Goal: Transaction & Acquisition: Purchase product/service

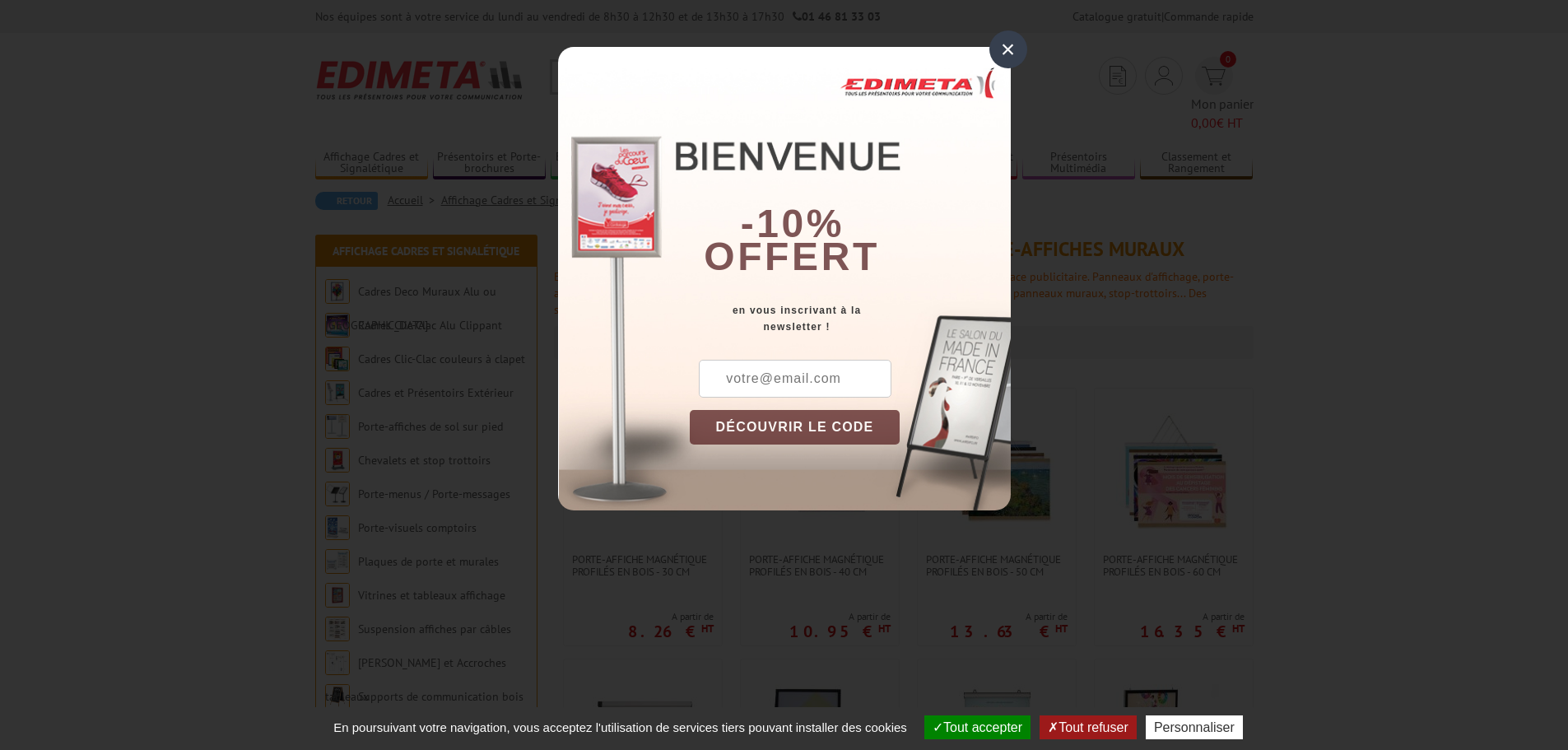
click at [1010, 37] on div "×" at bounding box center [1007, 48] width 37 height 37
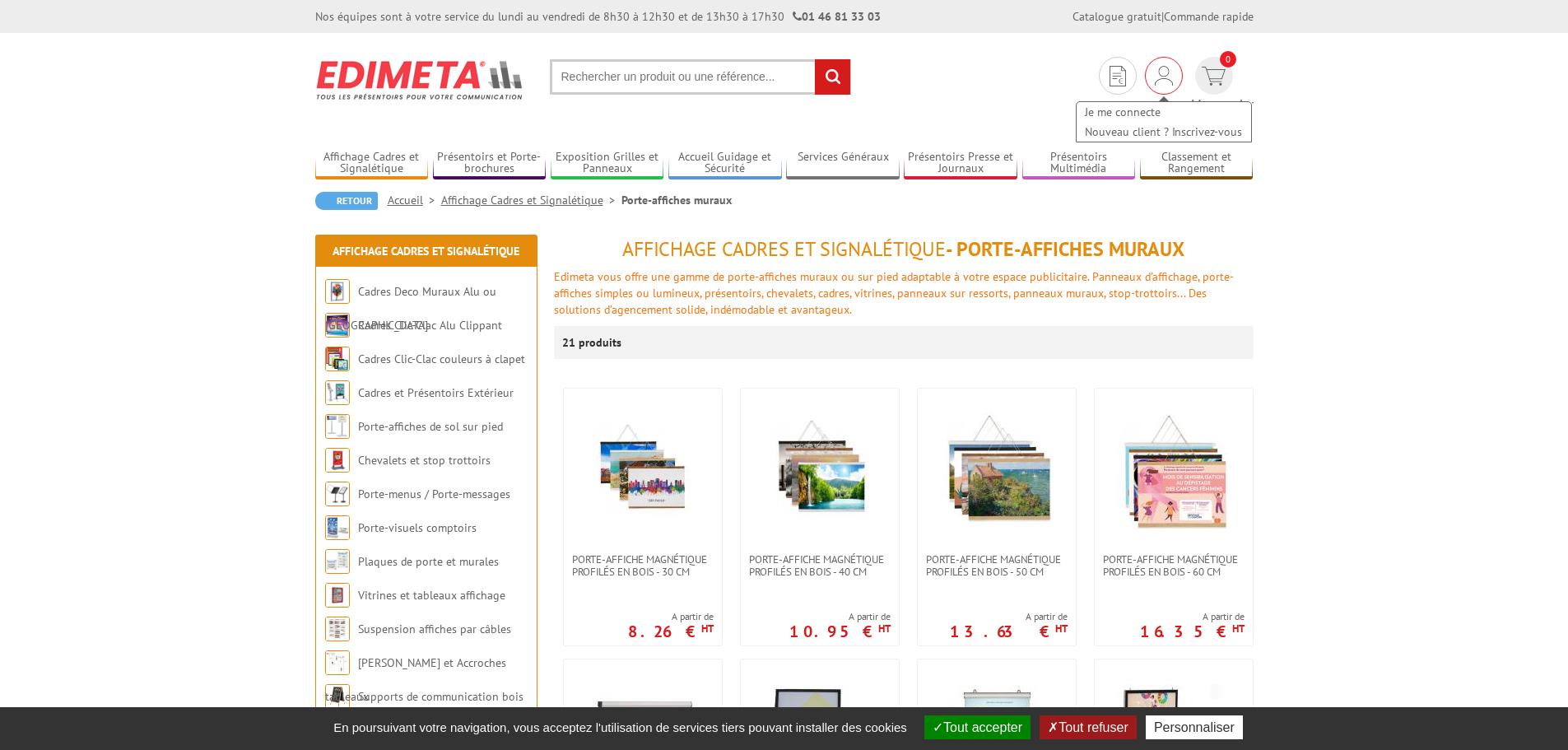
click at [1154, 71] on img at bounding box center [1163, 76] width 18 height 20
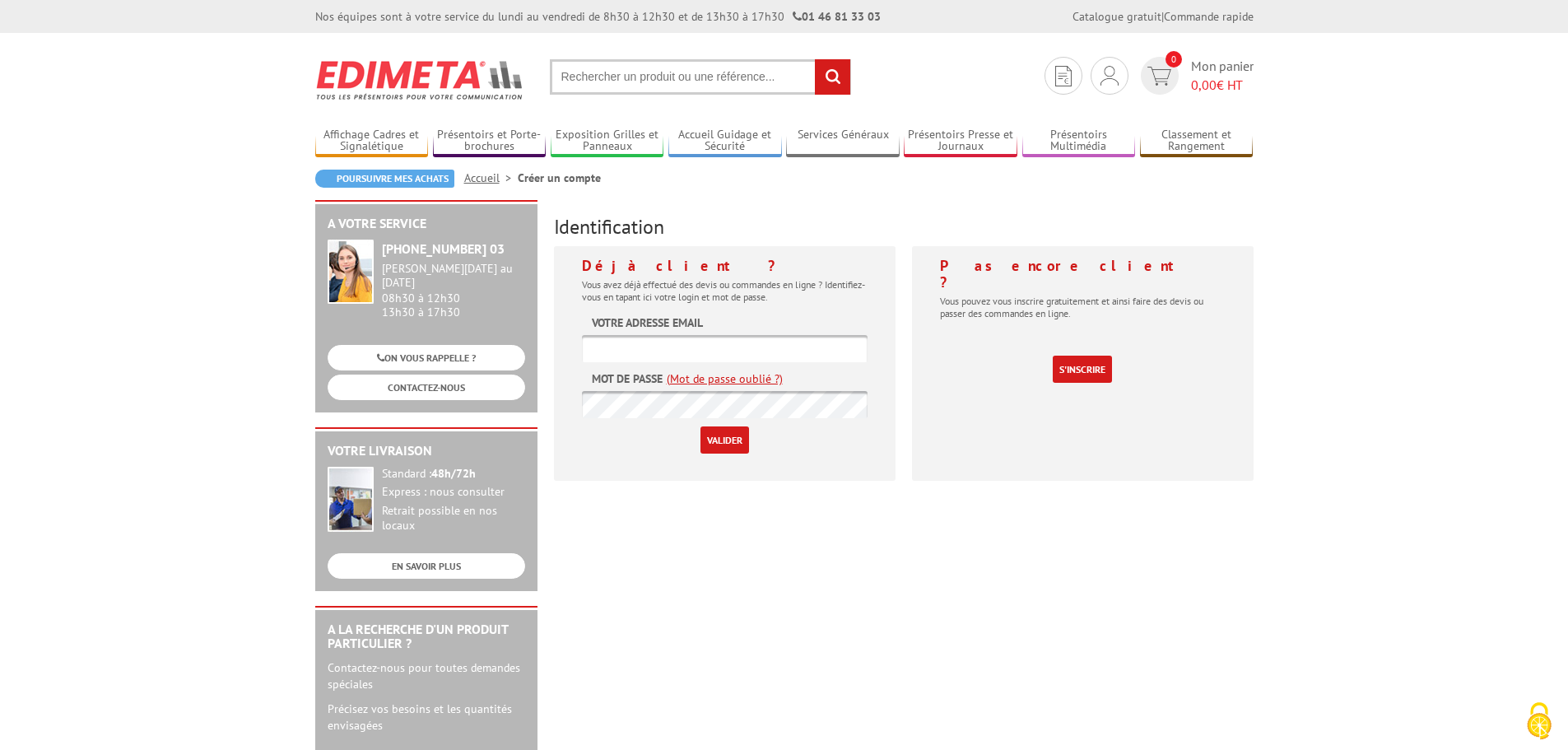
click at [613, 345] on input "text" at bounding box center [724, 349] width 286 height 27
type input "i"
click at [615, 84] on input "text" at bounding box center [700, 77] width 301 height 36
type input "supporta ffiche"
click at [815, 59] on input "rechercher" at bounding box center [832, 77] width 36 height 36
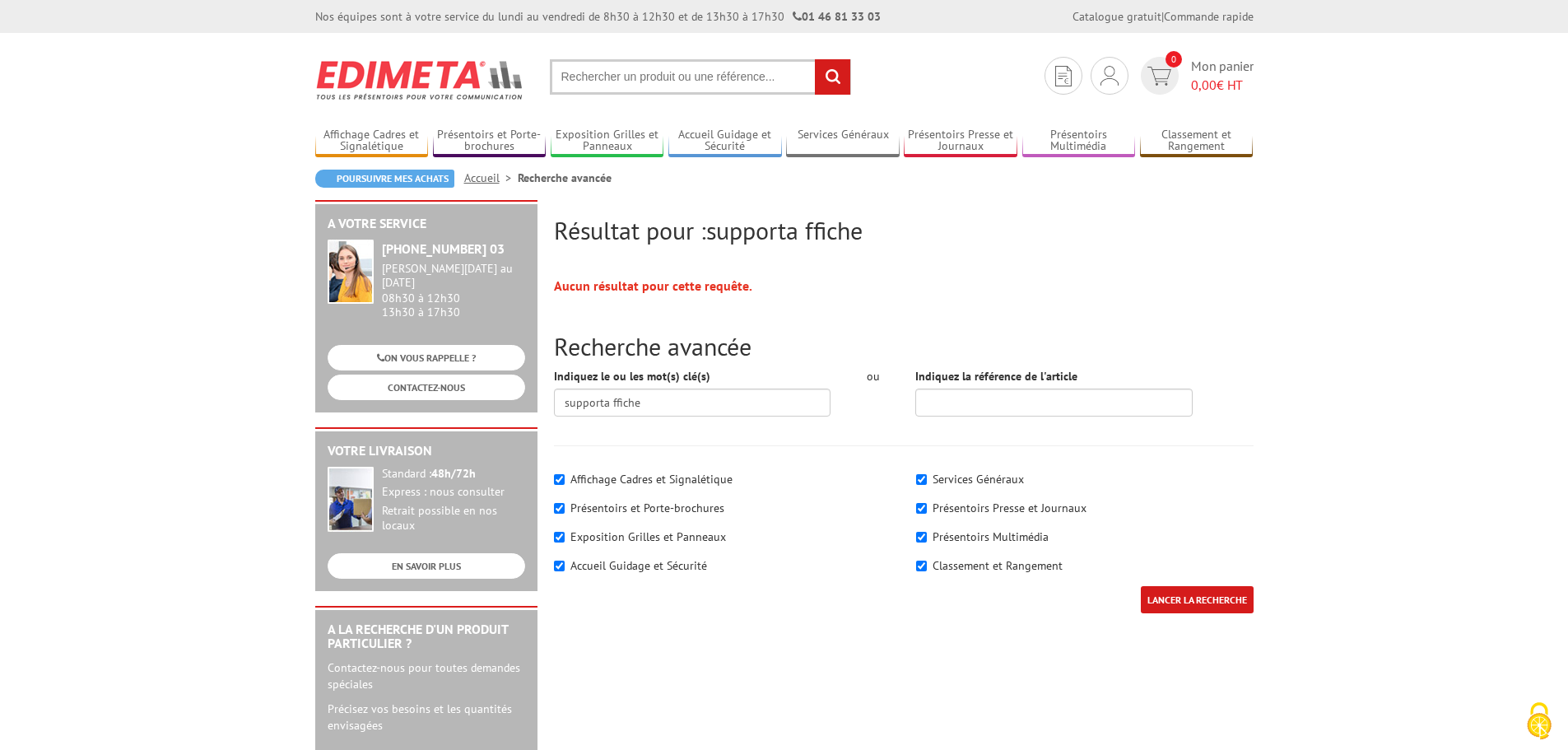
click at [773, 79] on input "text" at bounding box center [700, 77] width 301 height 36
type input "support affiche"
click at [815, 59] on input "rechercher" at bounding box center [832, 77] width 36 height 36
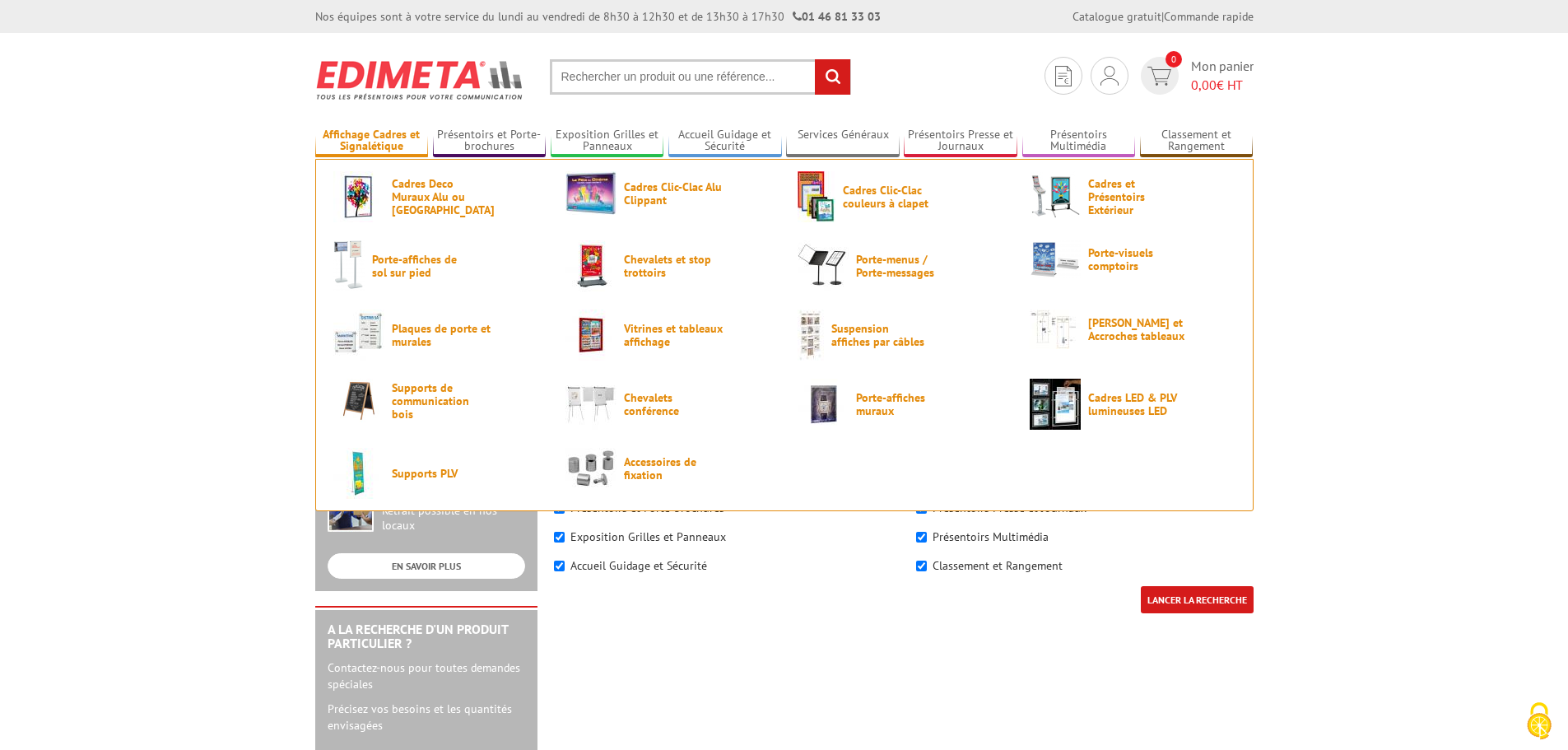
click at [386, 140] on link "Affichage Cadres et Signalétique" at bounding box center [372, 142] width 113 height 27
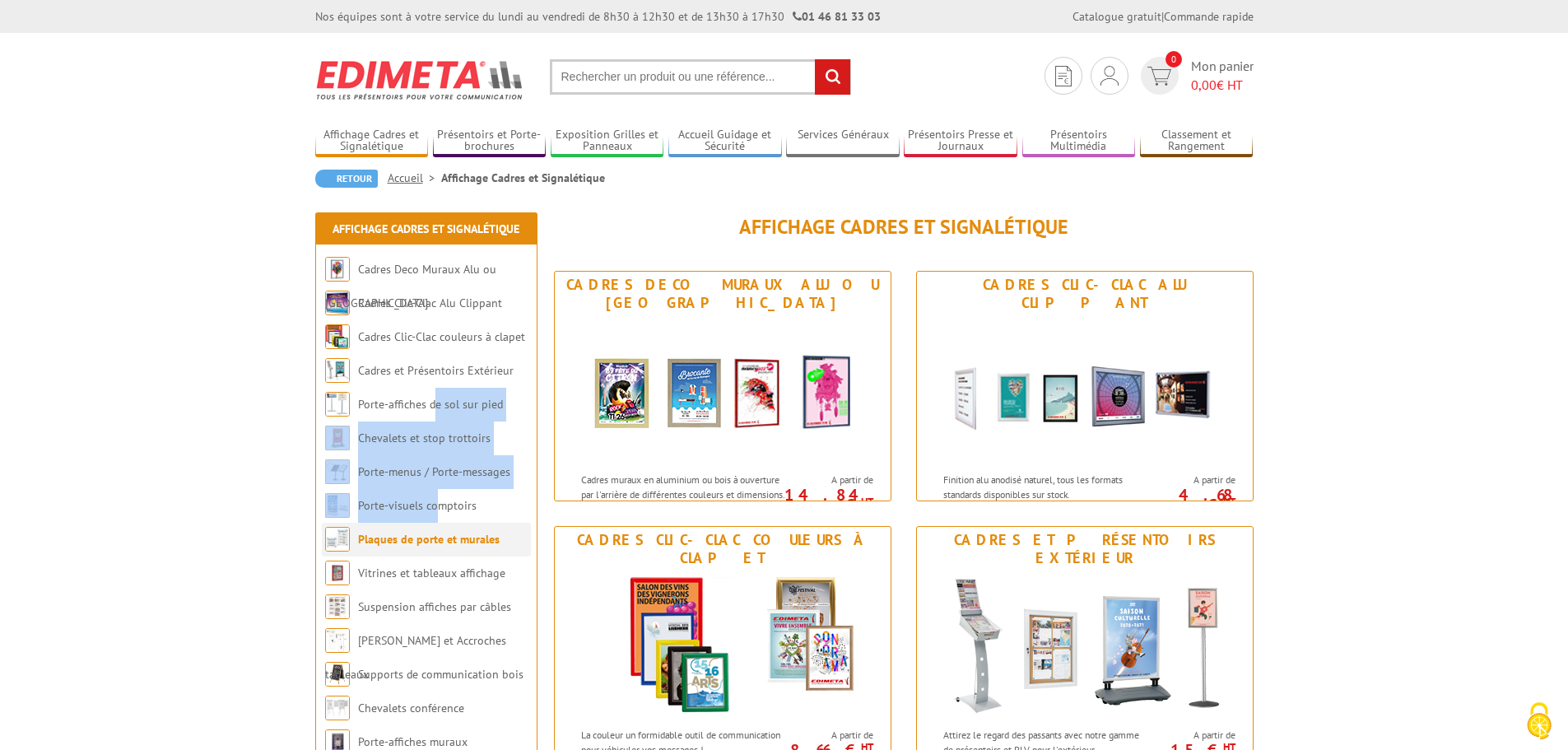
drag, startPoint x: 437, startPoint y: 467, endPoint x: 424, endPoint y: 544, distance: 78.1
click at [437, 531] on ul "Cadres Deco Muraux Alu ou Bois Cadres Clic-Clac Alu Clippant Cadres Clic-Clac c…" at bounding box center [426, 556] width 221 height 607
click at [409, 401] on link "Porte-affiches de sol sur pied" at bounding box center [431, 404] width 147 height 15
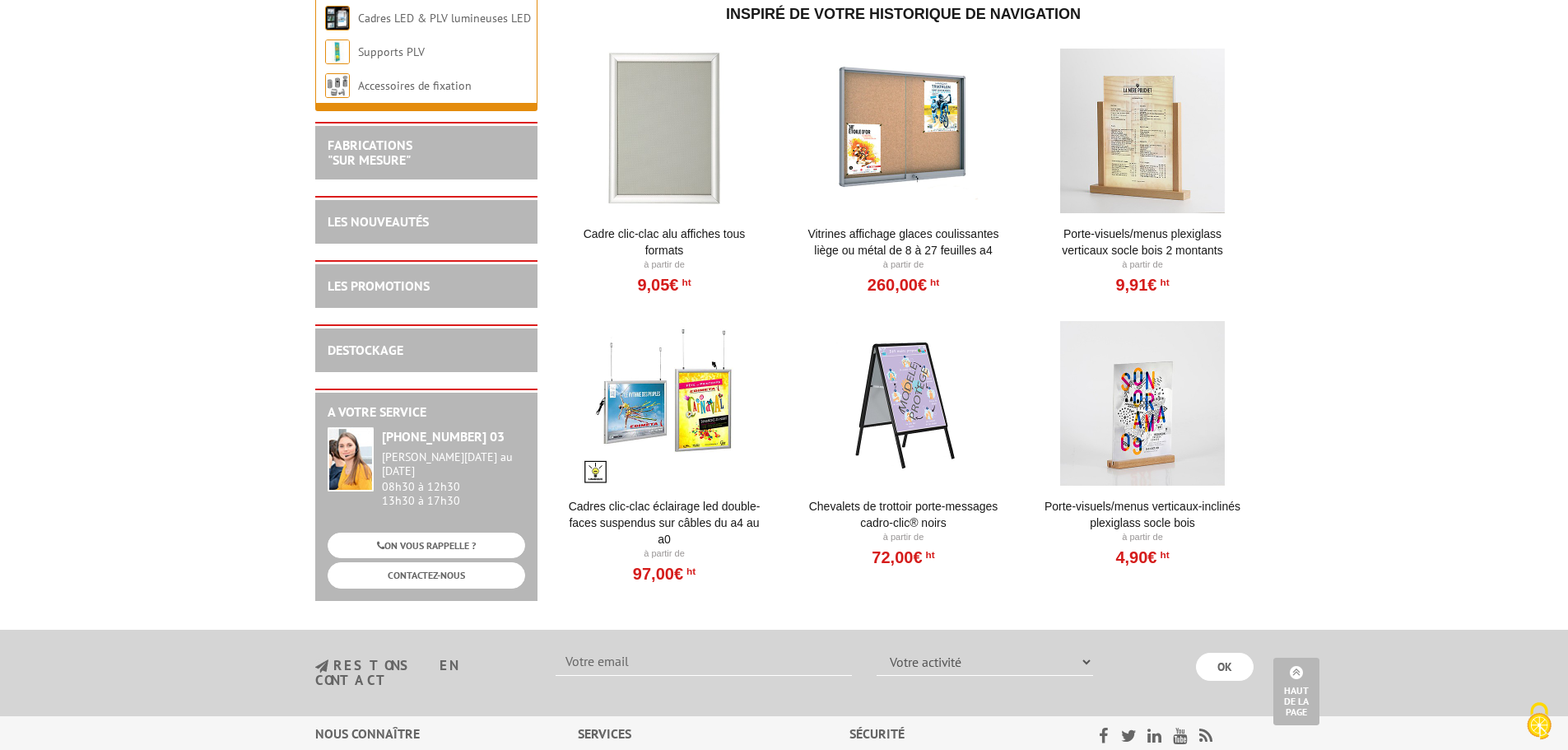
scroll to position [3692, 0]
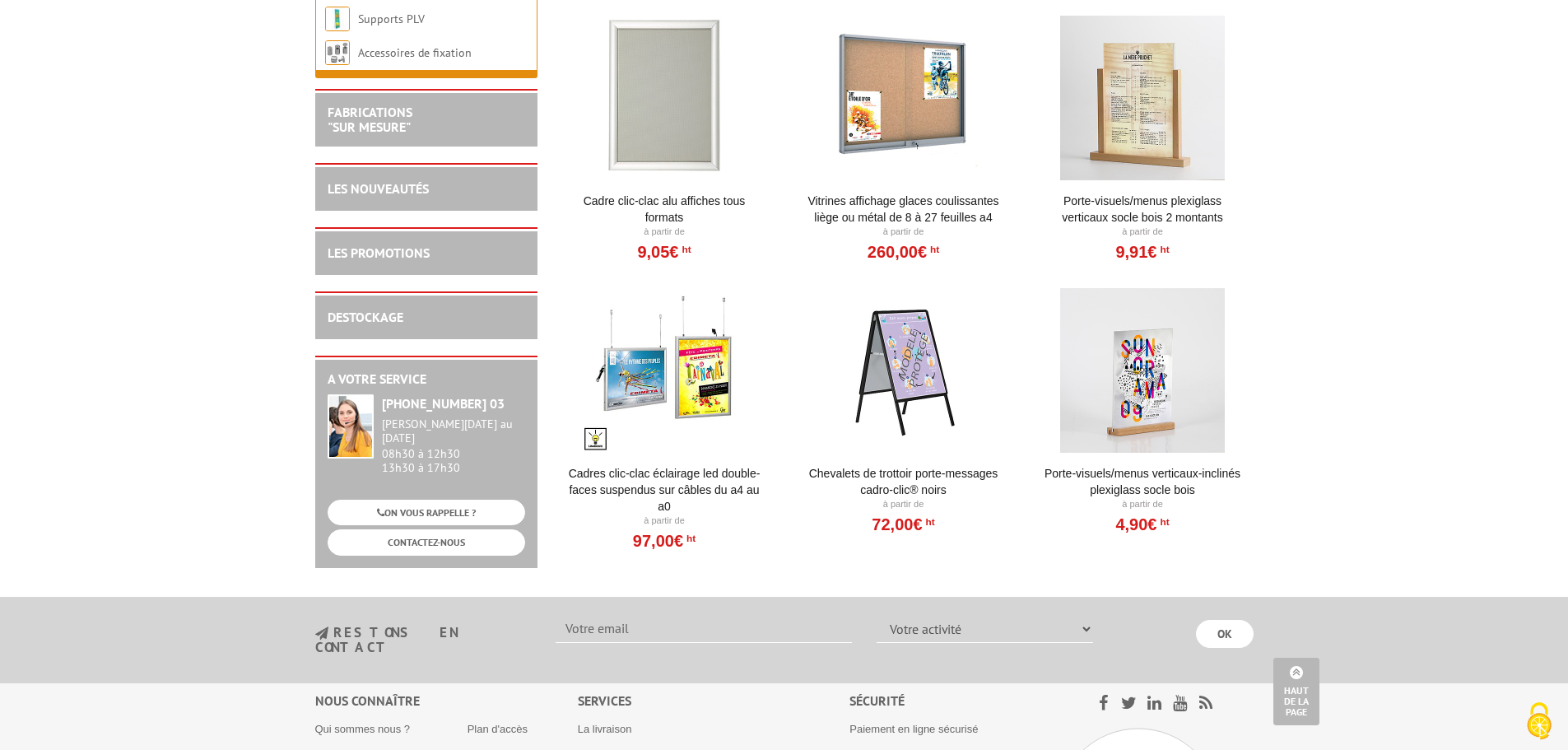
click at [685, 72] on div at bounding box center [664, 98] width 204 height 164
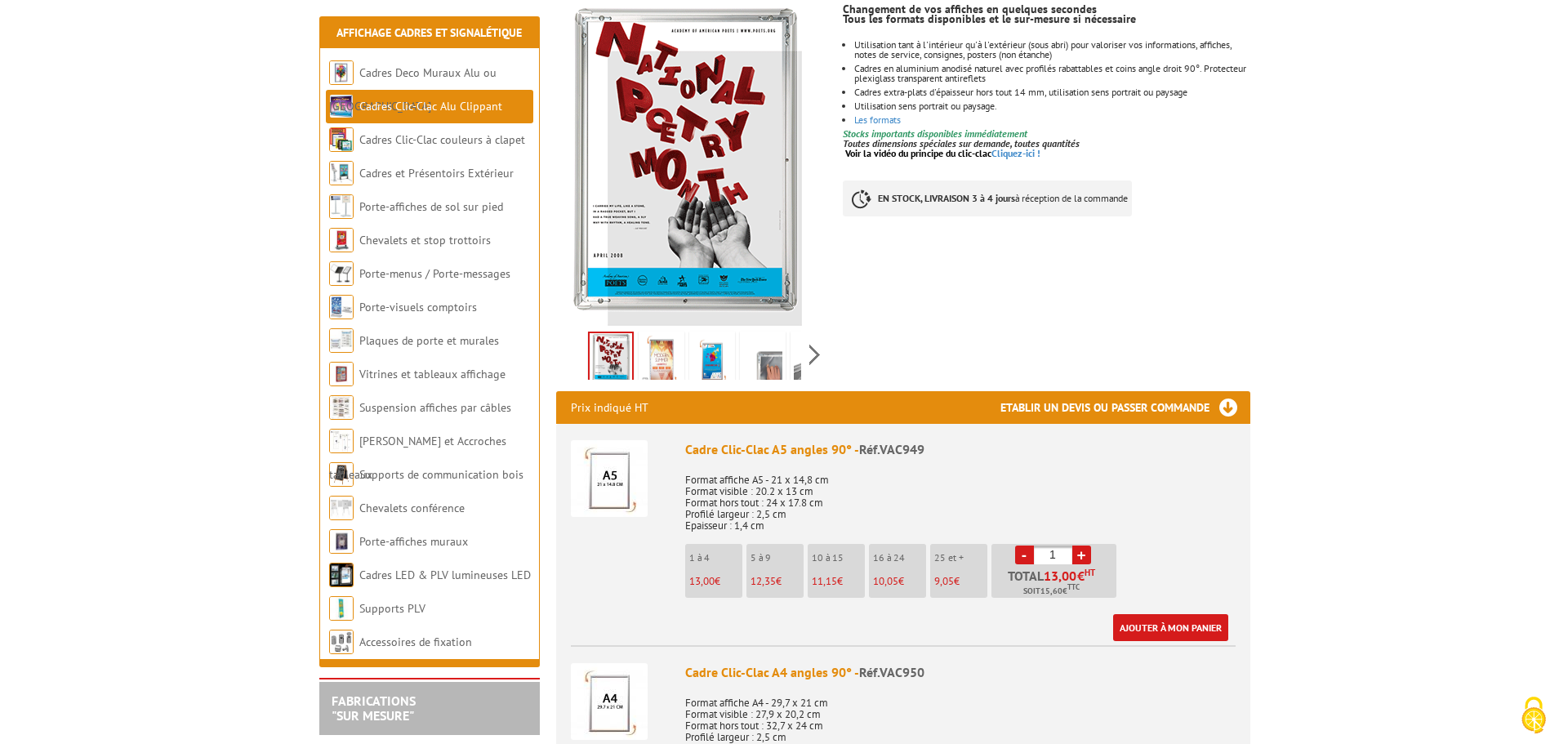
scroll to position [945, 0]
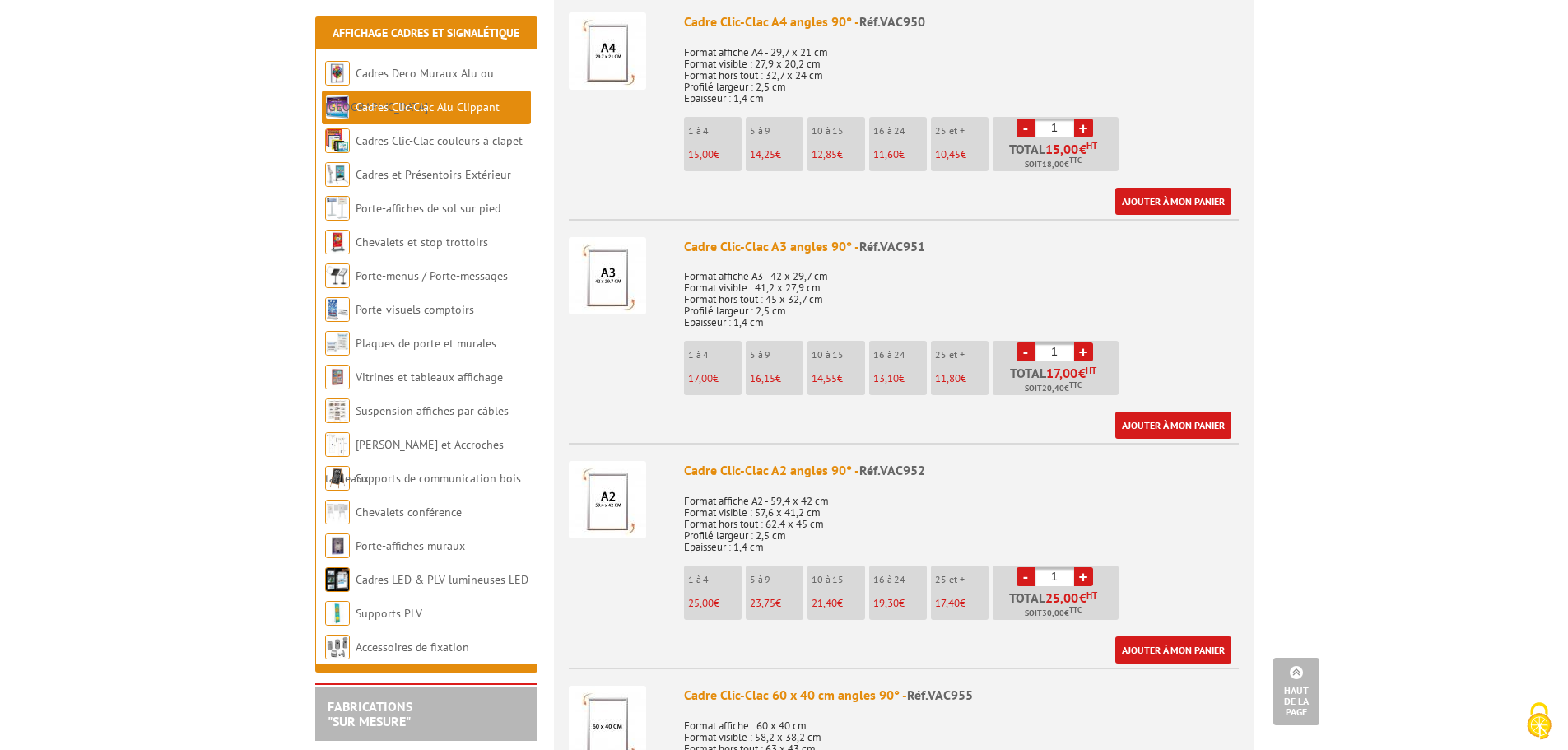
click at [704, 371] on span "17,00" at bounding box center [700, 377] width 25 height 14
click at [1173, 412] on link "Ajouter à mon panier" at bounding box center [1173, 426] width 116 height 27
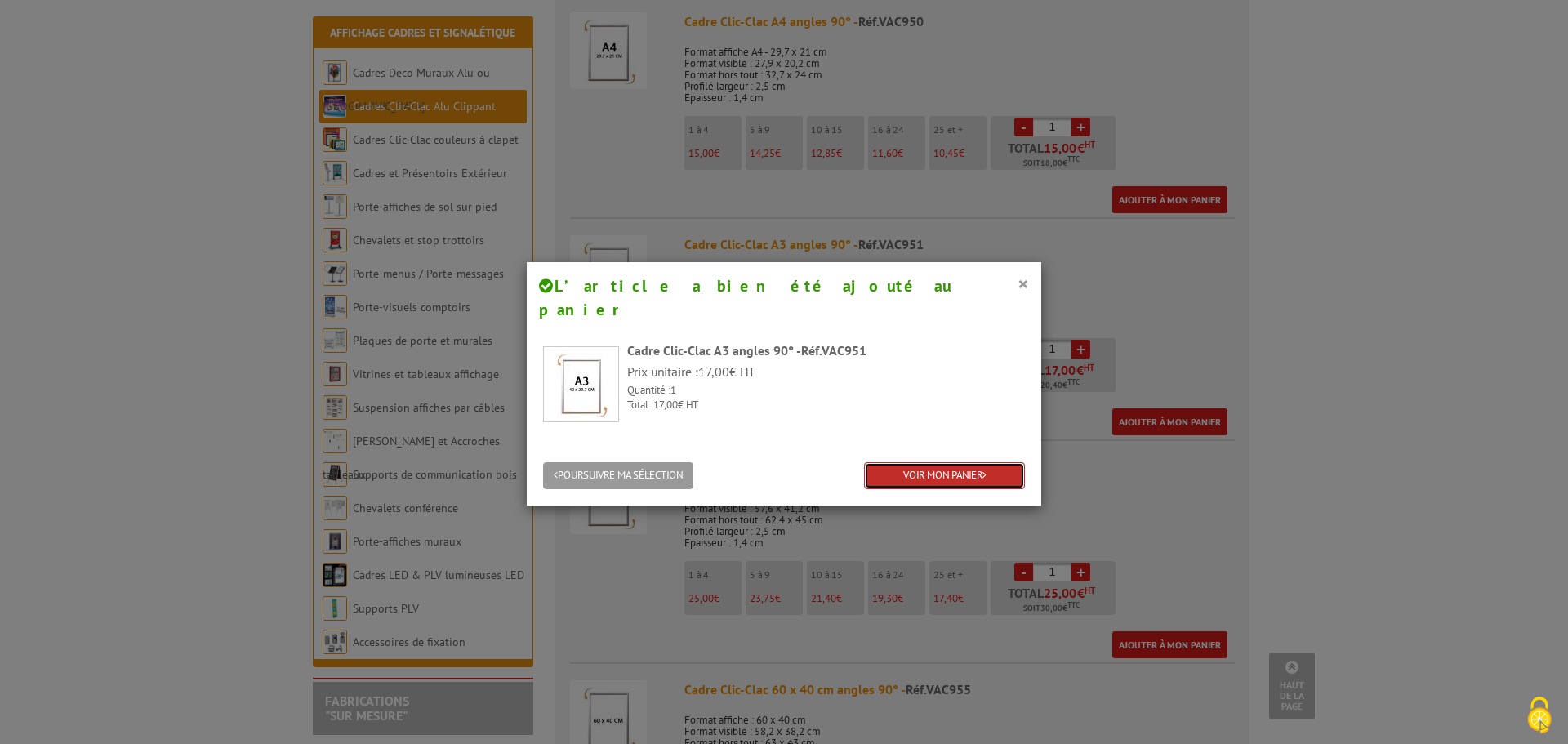
click at [954, 462] on link "VOIR MON PANIER" at bounding box center [945, 476] width 161 height 27
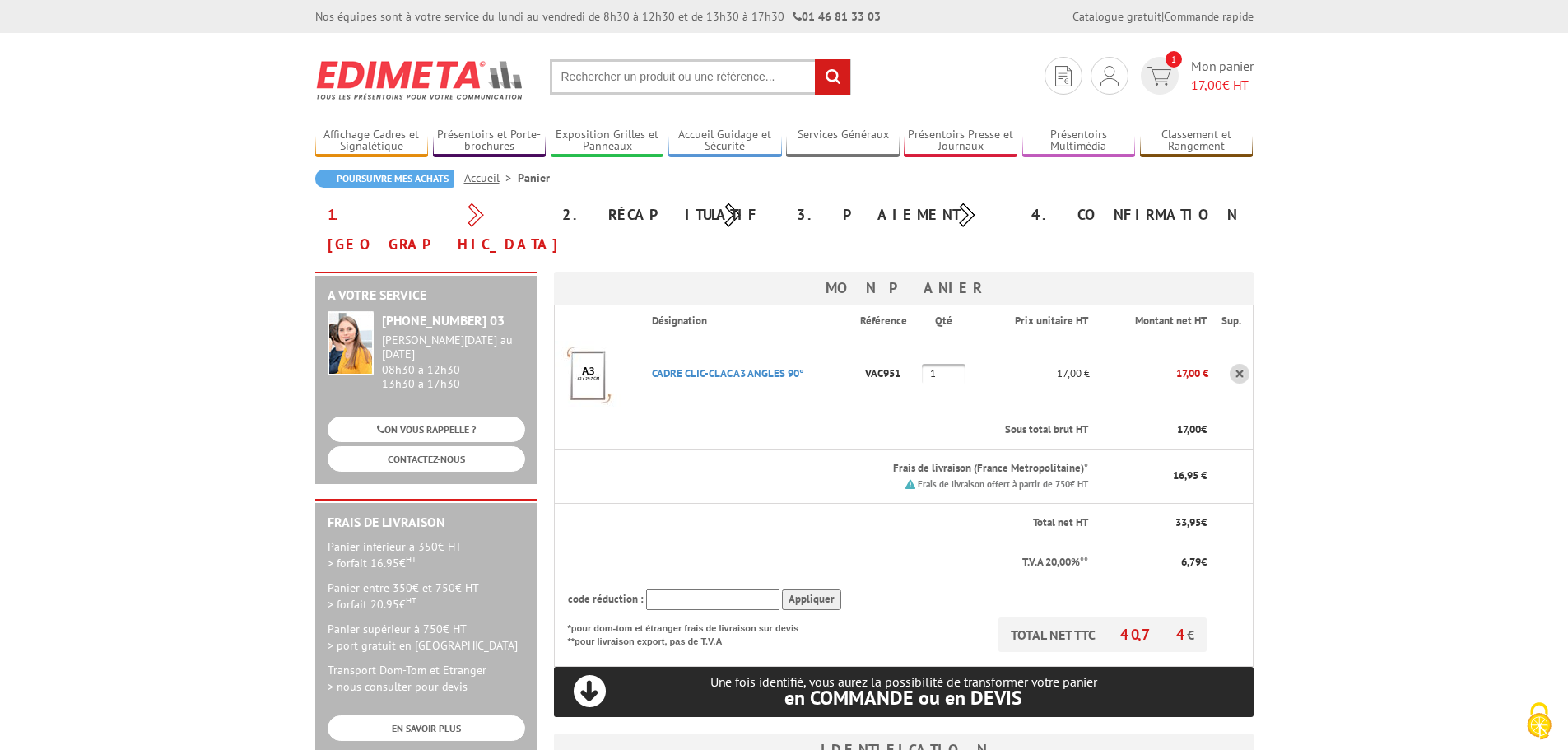
click at [953, 364] on input "1" at bounding box center [943, 374] width 44 height 20
type input "2"
